Goal: Task Accomplishment & Management: Use online tool/utility

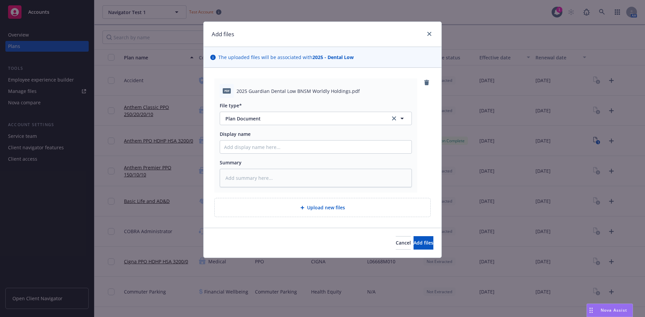
scroll to position [134, 0]
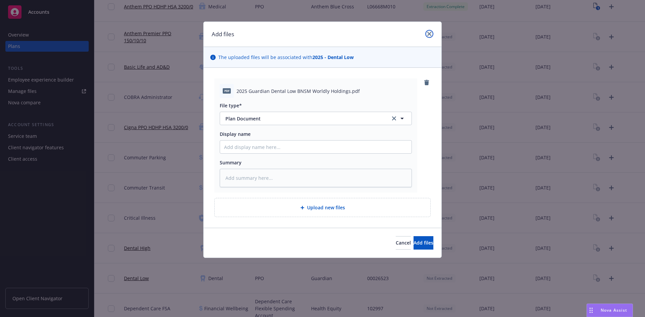
drag, startPoint x: 0, startPoint y: 0, endPoint x: 431, endPoint y: 35, distance: 432.5
click at [431, 35] on link "close" at bounding box center [429, 34] width 8 height 8
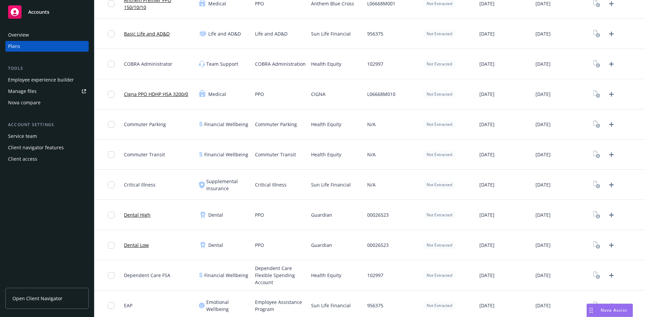
scroll to position [235, 0]
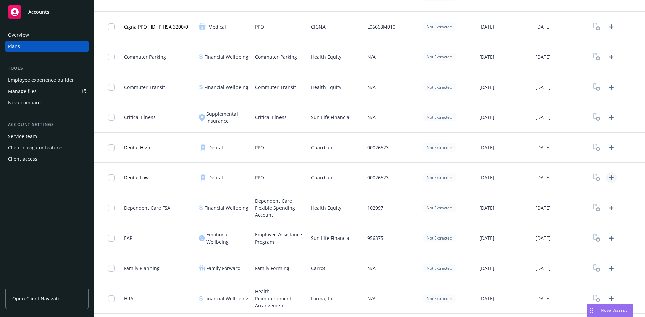
click at [607, 176] on icon "Upload Plan Documents" at bounding box center [611, 178] width 8 height 8
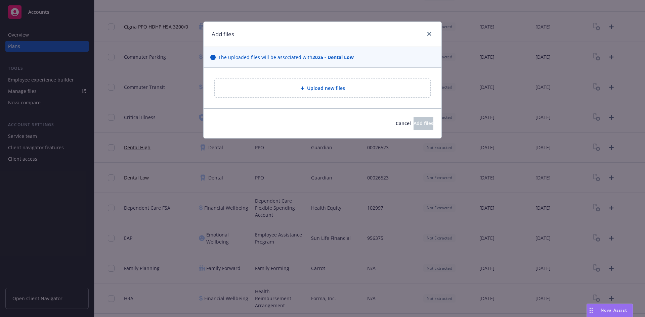
click at [348, 93] on div "Upload new files" at bounding box center [323, 88] width 216 height 18
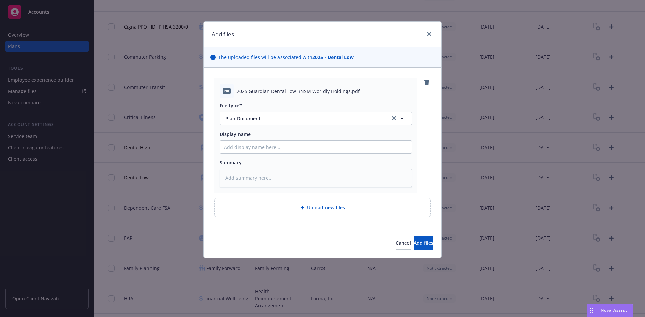
click at [314, 92] on span "2025 Guardian Dental Low BNSM Worldly Holdings.pdf" at bounding box center [297, 91] width 123 height 7
click at [413, 239] on button "Add files" at bounding box center [423, 242] width 20 height 13
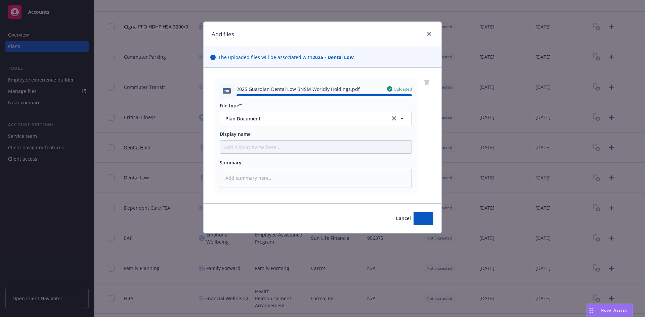
type textarea "x"
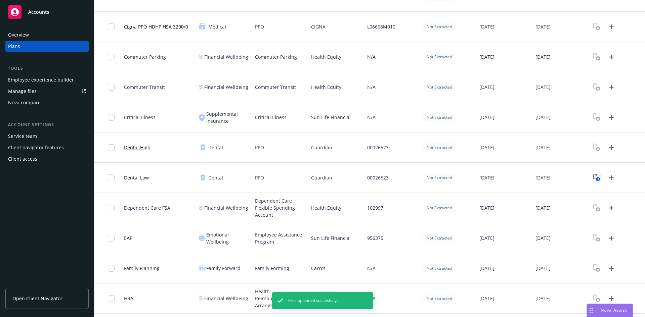
click at [594, 175] on icon "1" at bounding box center [596, 178] width 7 height 8
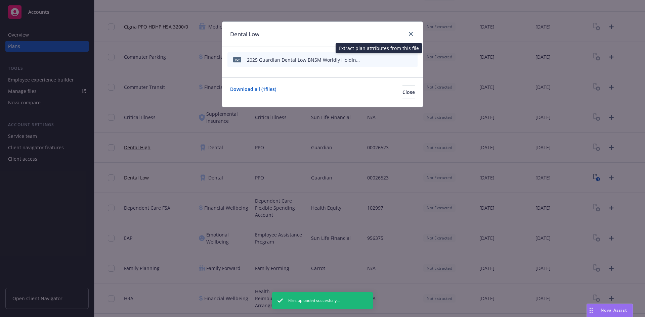
click at [380, 60] on icon "start extraction" at bounding box center [377, 59] width 8 height 8
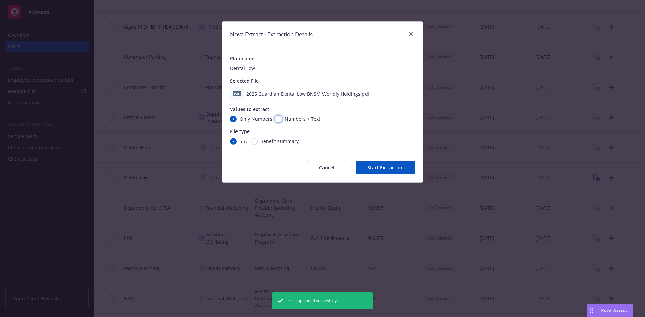
click at [275, 118] on input "Numbers + Text" at bounding box center [278, 119] width 7 height 7
radio input "true"
click at [266, 144] on span "Benefit summary" at bounding box center [279, 141] width 38 height 7
click at [258, 144] on input "Benefit summary" at bounding box center [254, 141] width 7 height 7
radio input "true"
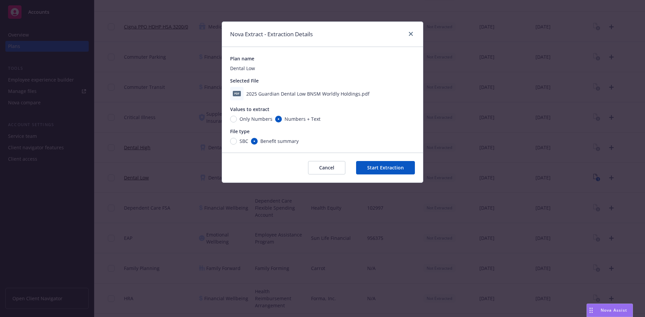
click at [381, 167] on button "Start Extraction" at bounding box center [385, 167] width 59 height 13
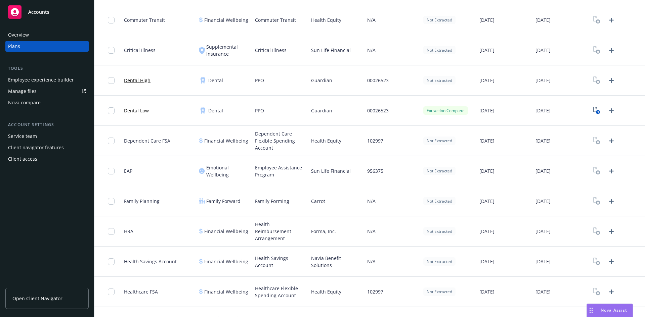
scroll to position [168, 0]
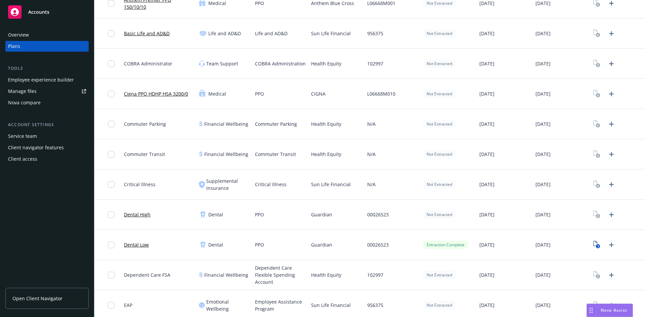
click at [135, 244] on link "Dental Low" at bounding box center [136, 244] width 25 height 7
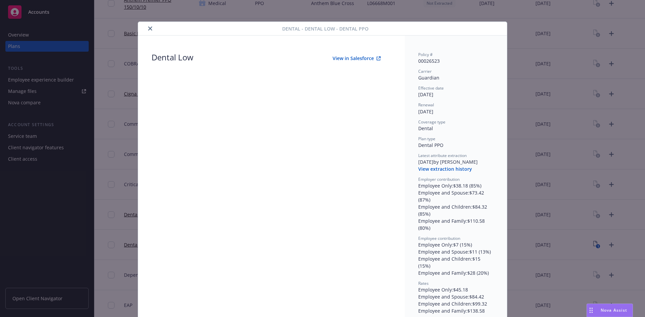
scroll to position [5, 0]
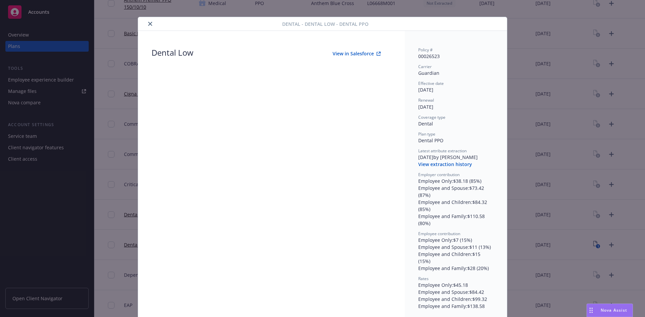
click at [535, 142] on div "Dental - Dental Low - Dental PPO Dental Low View in Salesforce Policy # 0002652…" at bounding box center [322, 158] width 645 height 317
click at [149, 22] on icon "close" at bounding box center [150, 24] width 4 height 4
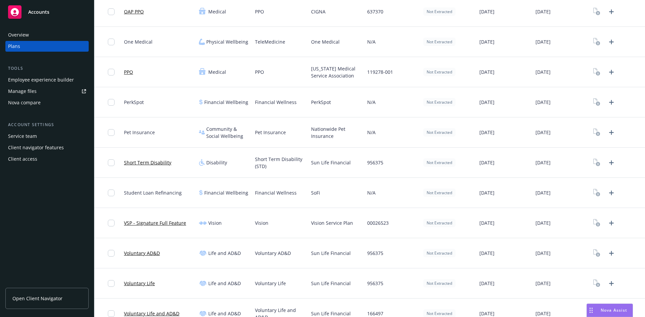
scroll to position [1078, 0]
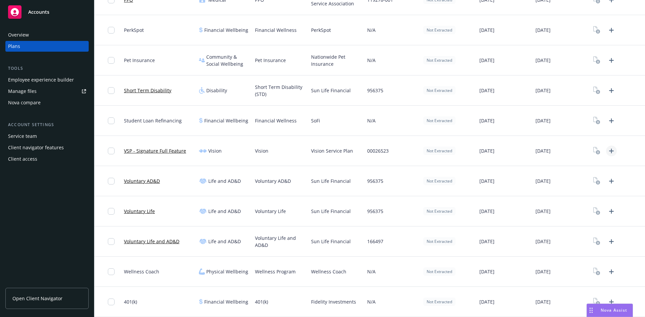
click at [607, 152] on icon "Upload Plan Documents" at bounding box center [611, 151] width 8 height 8
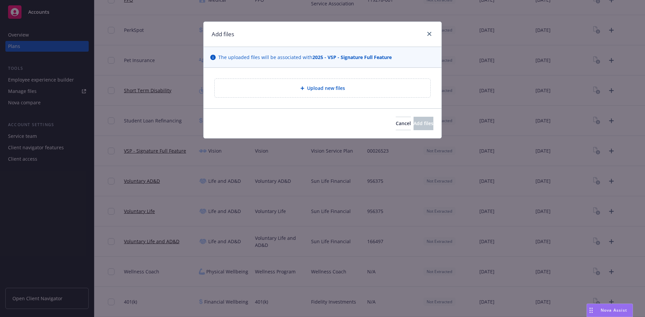
click at [315, 87] on span "Upload new files" at bounding box center [326, 88] width 38 height 7
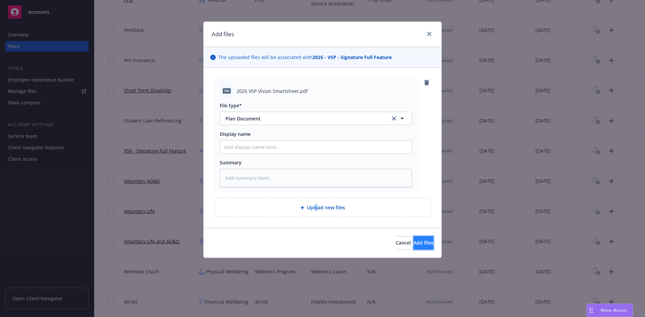
click at [415, 242] on span "Add files" at bounding box center [423, 243] width 20 height 6
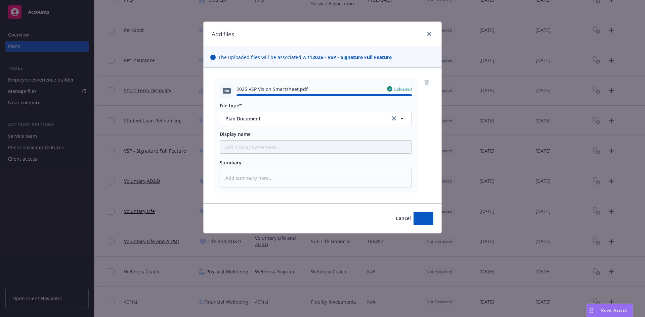
type textarea "x"
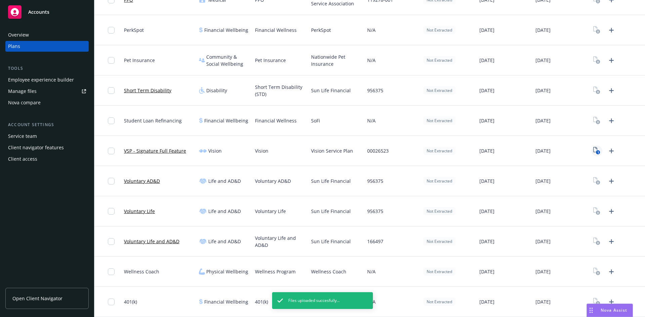
click at [596, 151] on rect "View Plan Documents" at bounding box center [598, 152] width 4 height 4
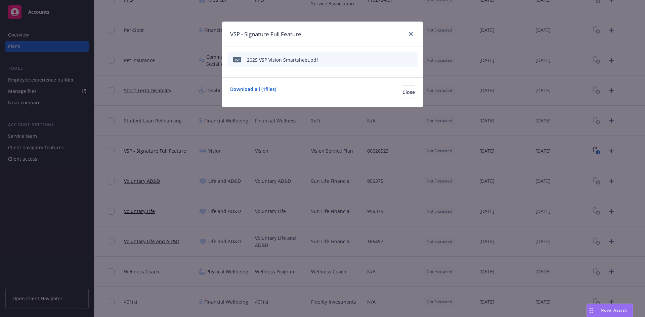
click at [377, 61] on icon "start extraction" at bounding box center [377, 59] width 8 height 8
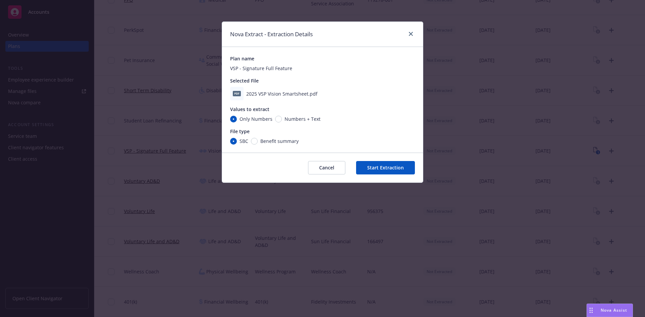
click at [285, 117] on span "Numbers + Text" at bounding box center [302, 118] width 36 height 7
click at [282, 117] on input "Numbers + Text" at bounding box center [278, 119] width 7 height 7
radio input "true"
click at [233, 121] on input "Only Numbers" at bounding box center [233, 119] width 7 height 7
radio input "true"
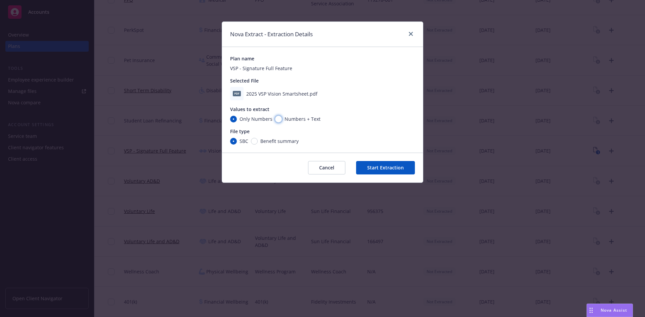
click at [278, 121] on input "Numbers + Text" at bounding box center [278, 119] width 7 height 7
radio input "true"
click at [233, 117] on input "Only Numbers" at bounding box center [233, 119] width 7 height 7
radio input "true"
click at [281, 111] on div "Values to extract" at bounding box center [322, 109] width 185 height 7
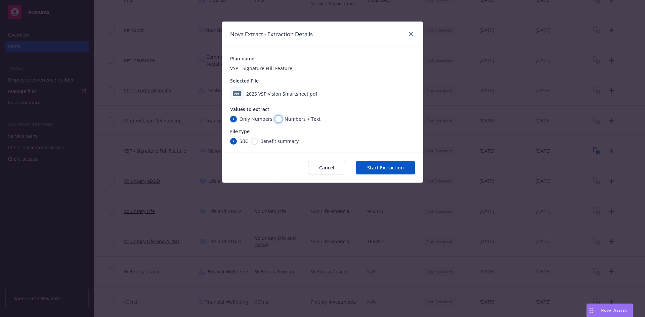
click at [276, 117] on input "Numbers + Text" at bounding box center [278, 119] width 7 height 7
radio input "true"
click at [385, 171] on button "Start Extraction" at bounding box center [385, 167] width 59 height 13
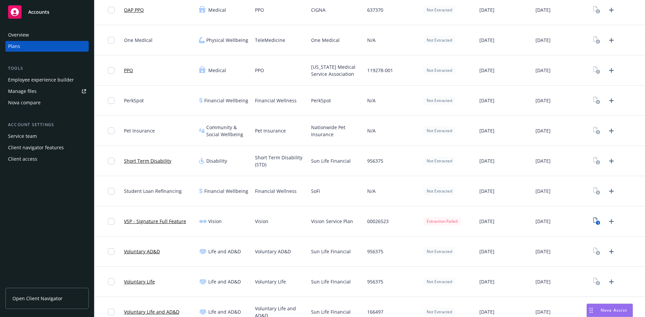
scroll to position [1078, 0]
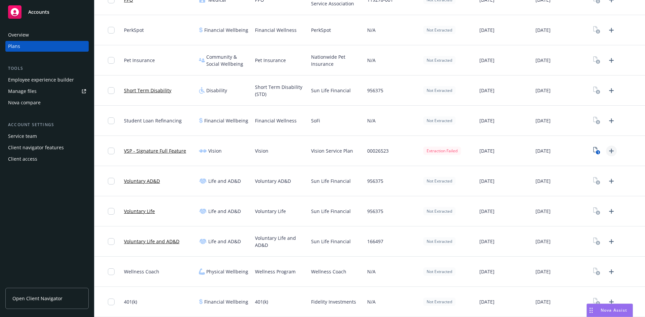
click at [607, 150] on icon "Upload Plan Documents" at bounding box center [611, 151] width 8 height 8
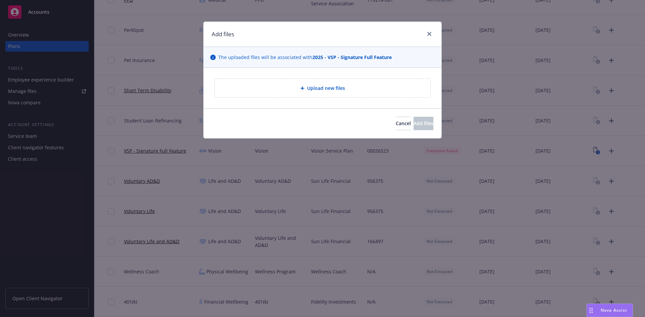
drag, startPoint x: 367, startPoint y: 68, endPoint x: 363, endPoint y: 66, distance: 4.4
click at [363, 66] on div "The uploaded files will be associated with 2025 - VSP - Signature Full Feature" at bounding box center [322, 57] width 238 height 21
click at [346, 91] on div "Upload new files" at bounding box center [322, 88] width 205 height 8
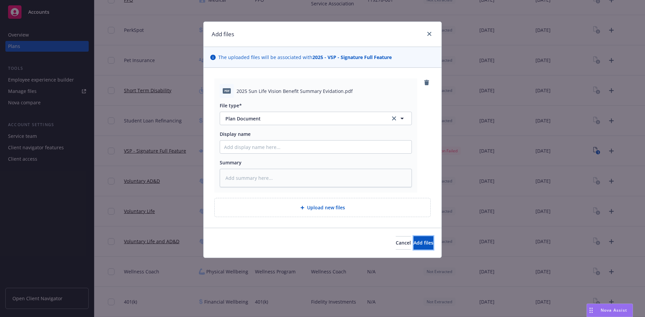
click at [418, 243] on span "Add files" at bounding box center [423, 243] width 20 height 6
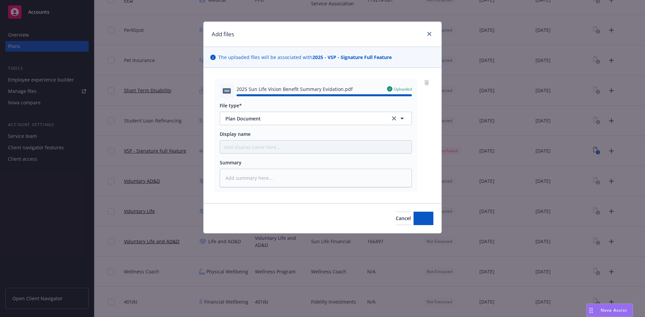
type textarea "x"
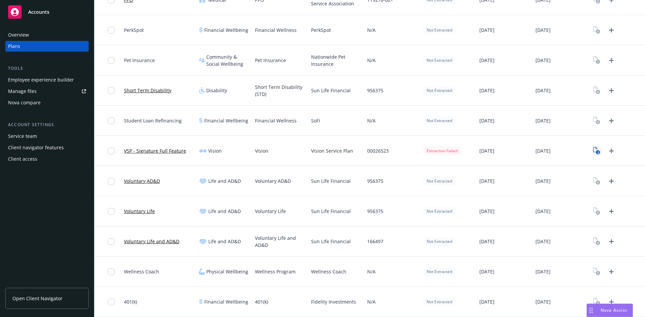
click at [593, 148] on icon "2" at bounding box center [596, 151] width 7 height 8
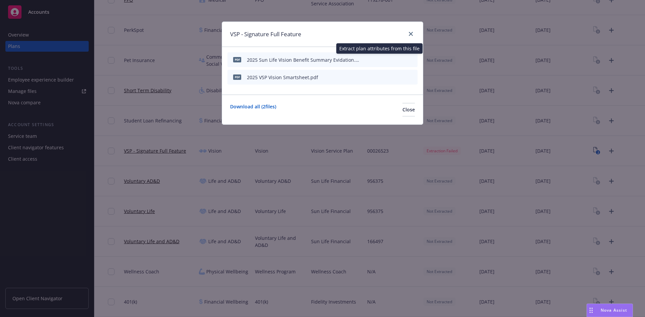
click at [366, 58] on icon "button" at bounding box center [366, 60] width 4 height 4
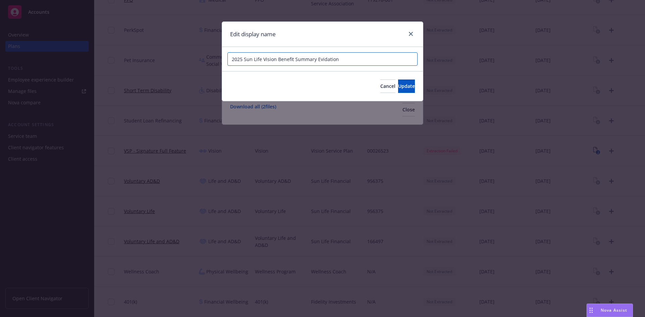
drag, startPoint x: 261, startPoint y: 60, endPoint x: 244, endPoint y: 57, distance: 16.7
click at [244, 57] on input "2025 Sun Life Vision Benefit Summary Evidation" at bounding box center [322, 58] width 190 height 13
type input "2025 VSP Vision Benefit Summary Evidation"
click at [398, 82] on button "Update" at bounding box center [406, 86] width 17 height 13
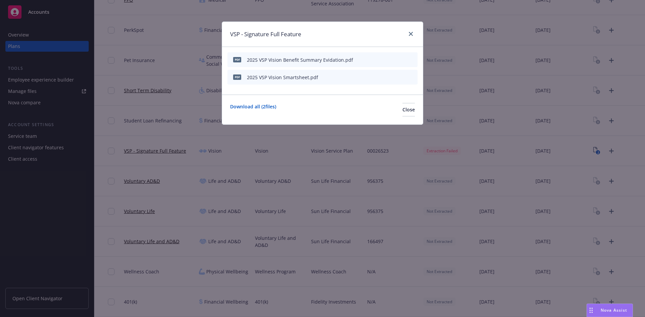
click at [378, 57] on icon "start extraction" at bounding box center [376, 59] width 5 height 7
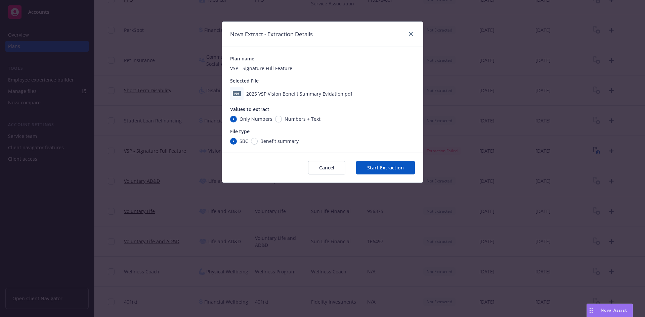
click at [282, 117] on span "Numbers + Text" at bounding box center [301, 118] width 39 height 7
click at [281, 117] on input "Numbers + Text" at bounding box center [278, 119] width 7 height 7
radio input "true"
click at [282, 145] on div "Plan name VSP - Signature Full Feature Selected File 2025 VSP Vision Benefit Su…" at bounding box center [322, 100] width 201 height 106
click at [246, 139] on span "SBC" at bounding box center [243, 141] width 9 height 7
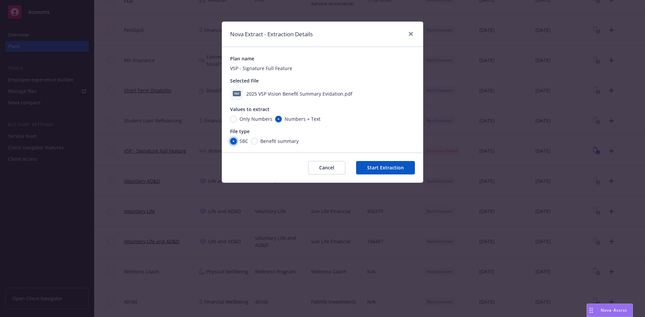
click at [237, 139] on input "SBC" at bounding box center [233, 141] width 7 height 7
click at [249, 140] on div "SBC Benefit summary" at bounding box center [264, 141] width 68 height 7
click at [258, 142] on span "Benefit summary" at bounding box center [278, 141] width 41 height 7
click at [258, 142] on input "Benefit summary" at bounding box center [254, 141] width 7 height 7
radio input "true"
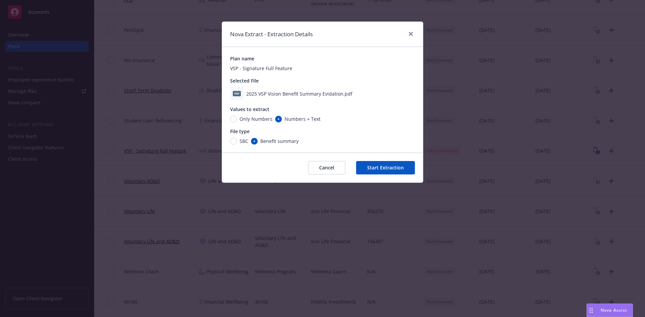
click at [382, 167] on button "Start Extraction" at bounding box center [385, 167] width 59 height 13
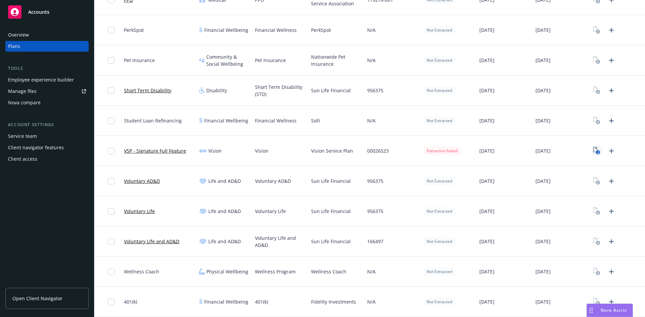
click at [597, 151] on text "2" at bounding box center [598, 152] width 2 height 4
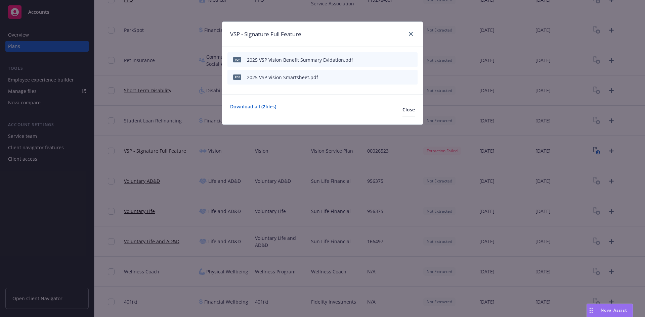
click at [377, 60] on icon "start extraction" at bounding box center [377, 59] width 8 height 8
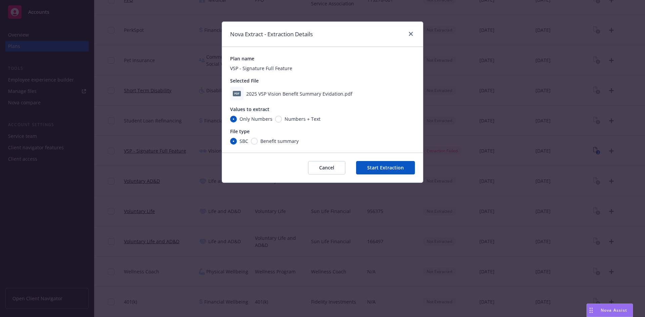
click at [257, 144] on div "Benefit summary" at bounding box center [275, 141] width 48 height 7
click at [257, 144] on input "Benefit summary" at bounding box center [254, 141] width 7 height 7
radio input "true"
click at [371, 170] on button "Start Extraction" at bounding box center [385, 167] width 59 height 13
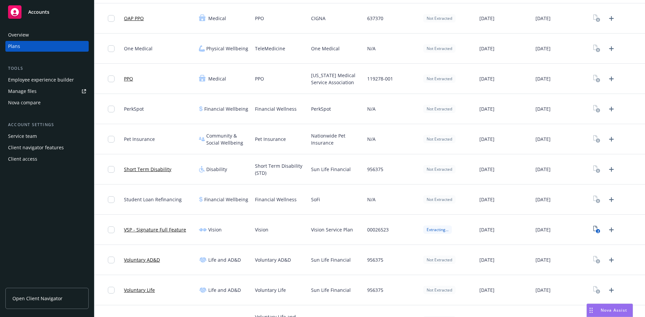
scroll to position [1011, 0]
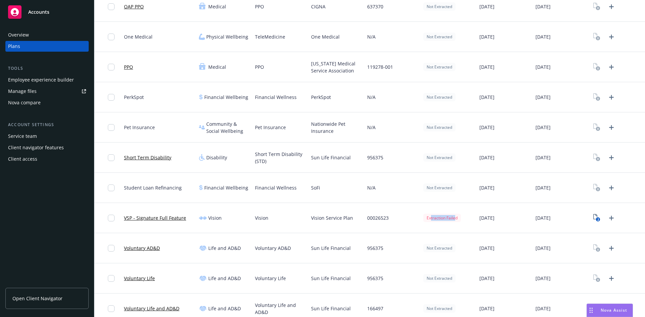
drag, startPoint x: 427, startPoint y: 217, endPoint x: 452, endPoint y: 216, distance: 24.9
click at [452, 216] on div "Extraction Failed" at bounding box center [442, 218] width 38 height 8
click at [455, 221] on div "Extraction Failed" at bounding box center [442, 218] width 38 height 8
click at [113, 223] on div at bounding box center [113, 218] width 11 height 22
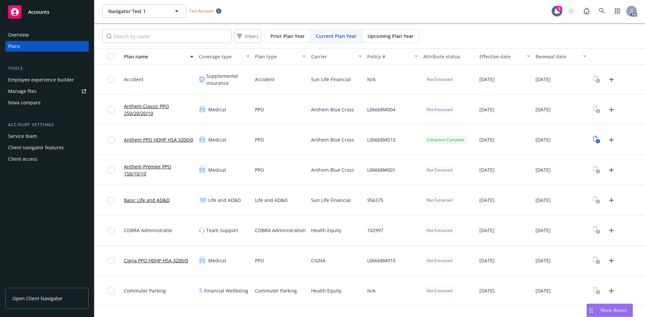
scroll to position [0, 0]
